Goal: Check status

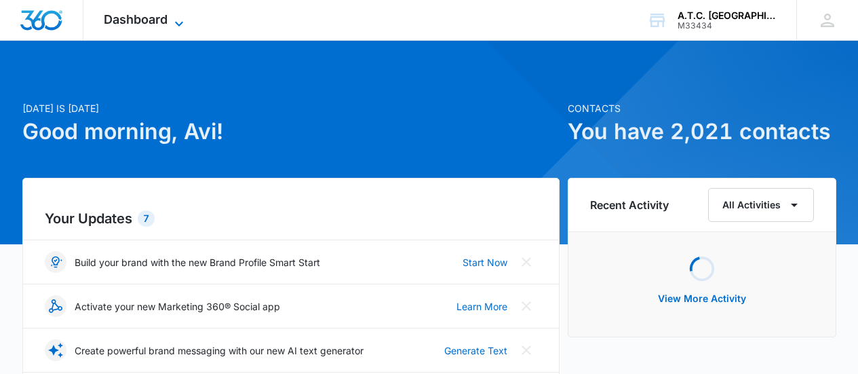
click at [163, 20] on span "Dashboard" at bounding box center [136, 19] width 64 height 14
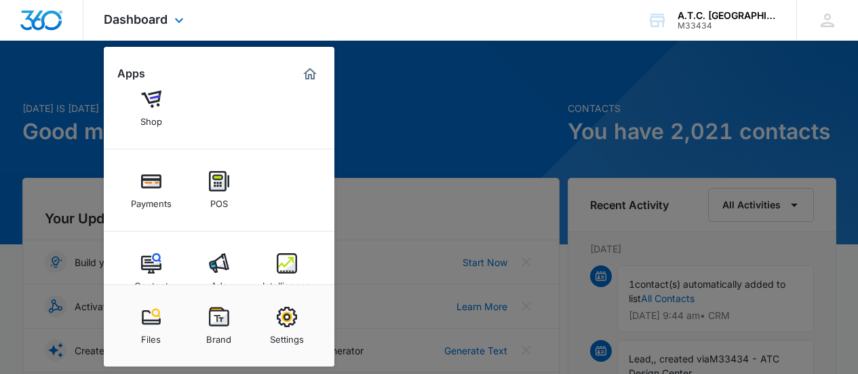
scroll to position [135, 0]
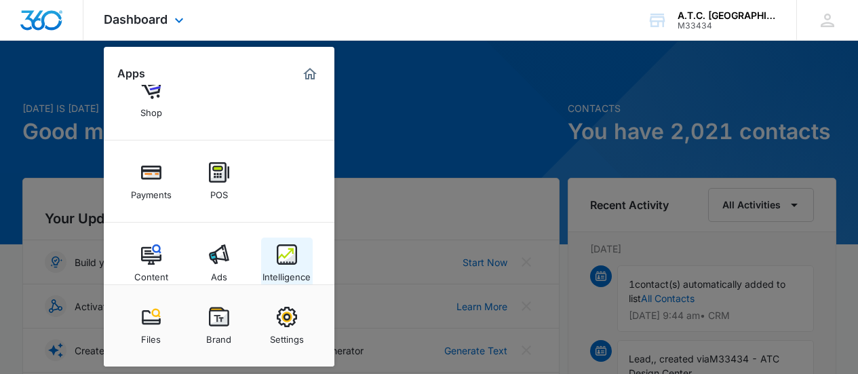
click at [286, 251] on img at bounding box center [287, 254] width 20 height 20
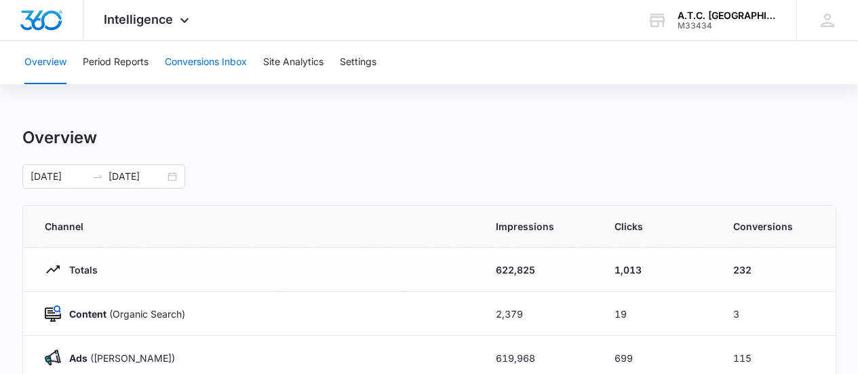
click at [178, 57] on button "Conversions Inbox" at bounding box center [206, 62] width 82 height 43
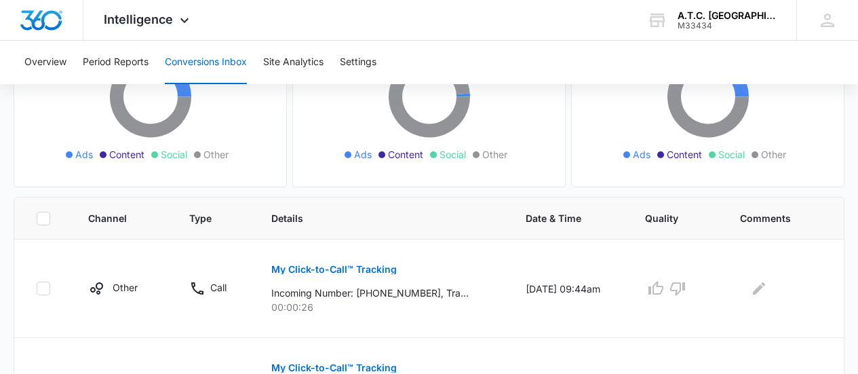
scroll to position [188, 0]
click at [327, 262] on button "My Click-to-Call™ Tracking" at bounding box center [333, 269] width 125 height 33
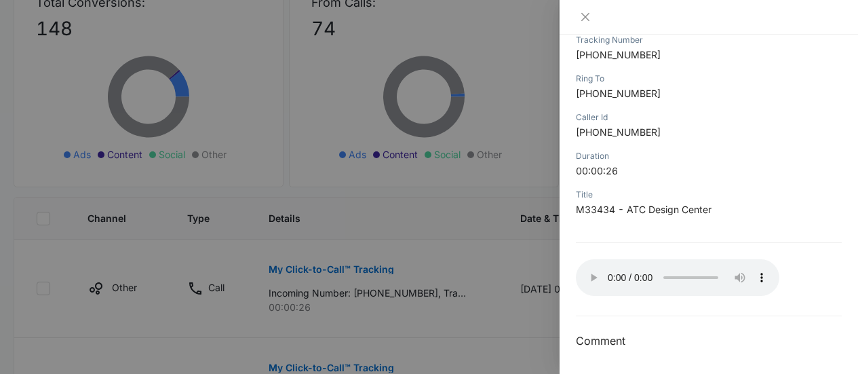
scroll to position [228, 0]
click at [584, 14] on icon "close" at bounding box center [585, 17] width 11 height 11
